Goal: Task Accomplishment & Management: Manage account settings

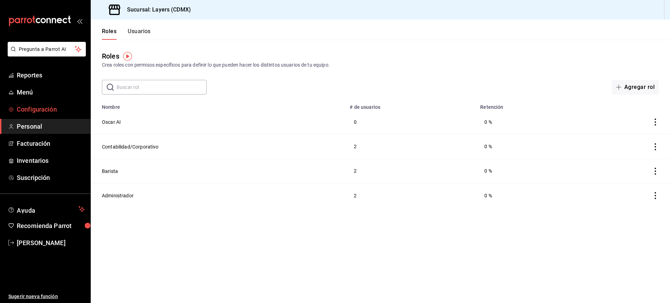
click at [13, 103] on link "Configuración" at bounding box center [45, 109] width 90 height 15
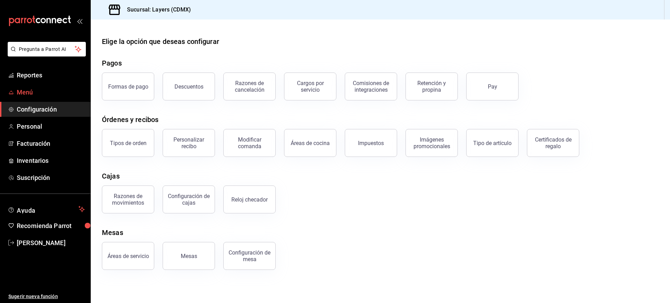
click at [19, 98] on link "Menú" at bounding box center [45, 92] width 90 height 15
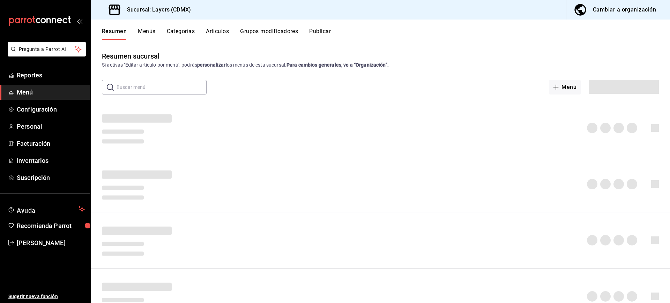
click at [264, 34] on button "Grupos modificadores" at bounding box center [269, 34] width 58 height 12
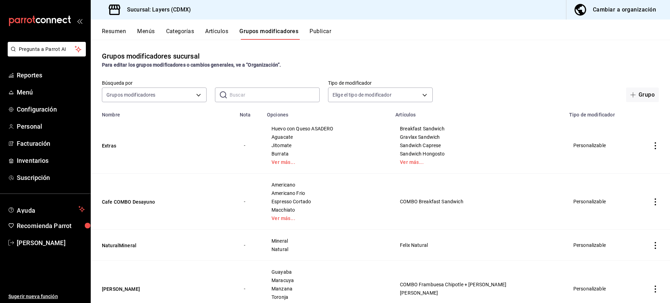
click at [655, 204] on icon "actions" at bounding box center [655, 202] width 1 height 7
click at [625, 218] on span "Editar" at bounding box center [628, 218] width 18 height 7
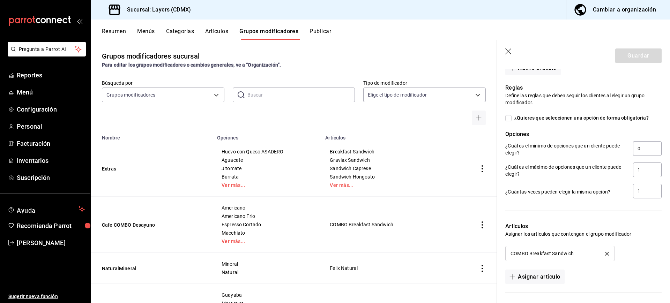
scroll to position [614, 0]
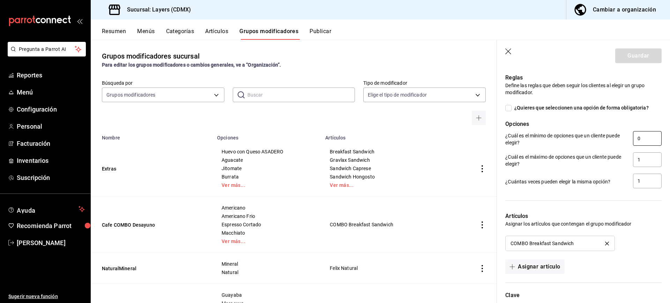
click at [643, 138] on input "0" at bounding box center [647, 138] width 29 height 15
click at [510, 108] on input "¿Quieres que seleccionen una opción de forma obligatoria?" at bounding box center [509, 108] width 6 height 6
checkbox input "true"
type input "1"
click at [622, 56] on button "Guardar" at bounding box center [638, 56] width 46 height 15
